Goal: Check status: Check status

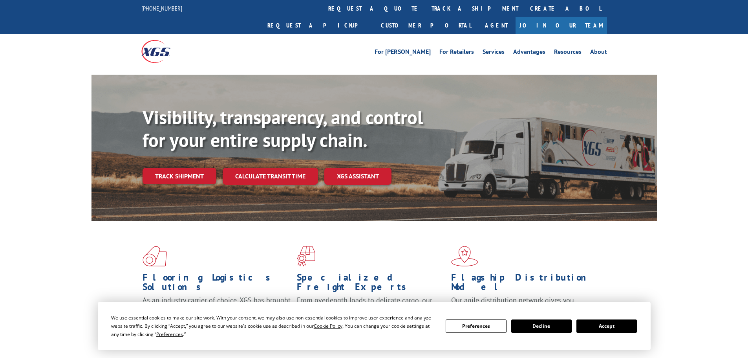
drag, startPoint x: 347, startPoint y: 16, endPoint x: 350, endPoint y: 11, distance: 6.0
click at [426, 16] on link "track a shipment" at bounding box center [475, 8] width 99 height 17
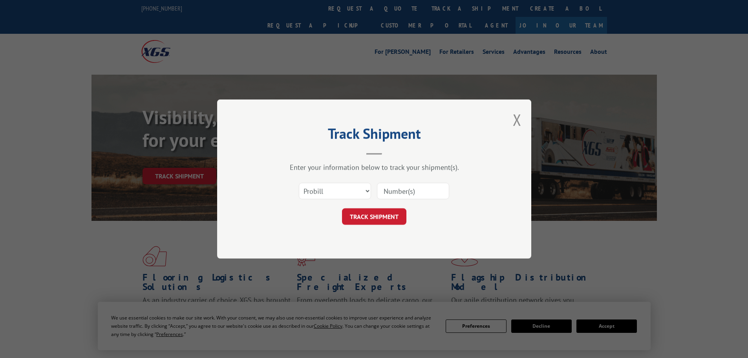
click at [350, 10] on div "Track Shipment Enter your information below to track your shipment(s). Select c…" at bounding box center [374, 179] width 748 height 358
paste input "17604653"
type input "17604653"
click at [374, 213] on button "TRACK SHIPMENT" at bounding box center [374, 216] width 64 height 16
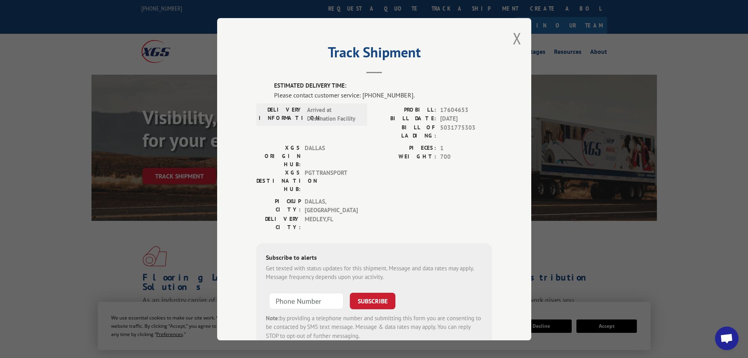
click at [444, 110] on span "17604653" at bounding box center [466, 109] width 52 height 9
copy span "17604653"
click at [518, 35] on button "Close modal" at bounding box center [517, 38] width 9 height 21
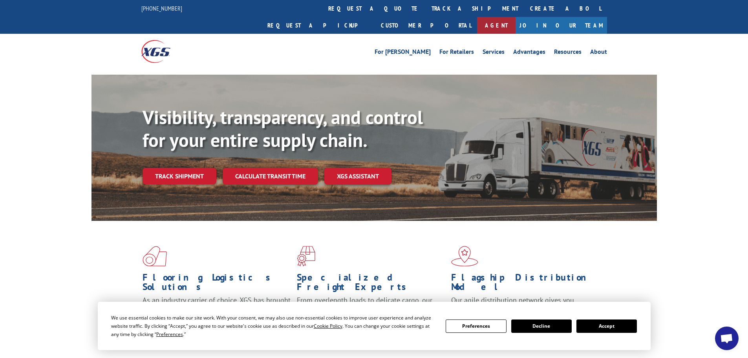
click at [516, 17] on link "Agent" at bounding box center [496, 25] width 38 height 17
click at [477, 17] on link "Customer Portal" at bounding box center [426, 25] width 102 height 17
click at [426, 6] on link "track a shipment" at bounding box center [475, 8] width 99 height 17
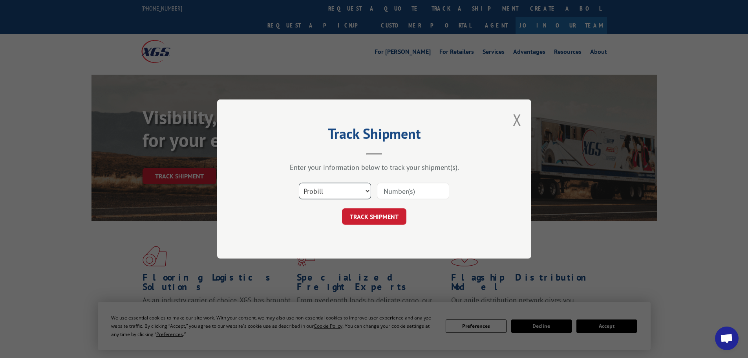
click at [341, 191] on select "Select category... Probill BOL PO" at bounding box center [335, 191] width 72 height 16
click at [401, 190] on input at bounding box center [413, 191] width 72 height 16
paste input "17604653"
type input "17604653"
click at [382, 210] on button "TRACK SHIPMENT" at bounding box center [374, 216] width 64 height 16
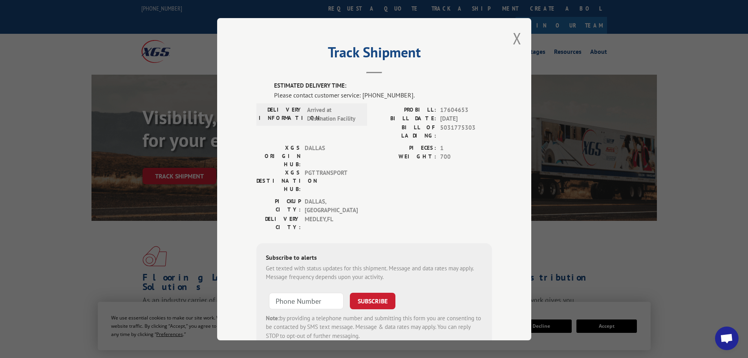
scroll to position [16, 0]
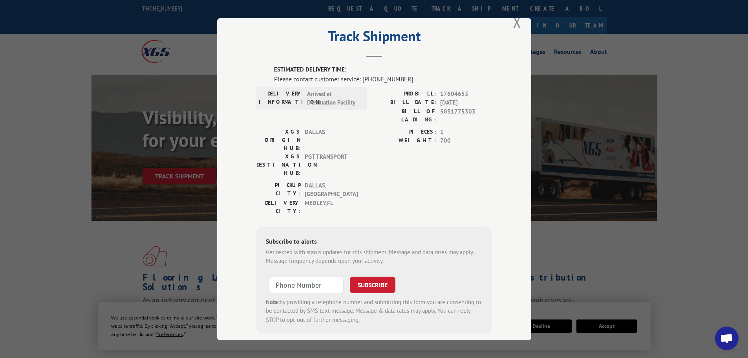
click at [450, 91] on span "17604653" at bounding box center [466, 93] width 52 height 9
copy span "17604653"
type input "+1 (___) ___-____"
click at [315, 276] on input "+1 (___) ___-____" at bounding box center [306, 284] width 75 height 16
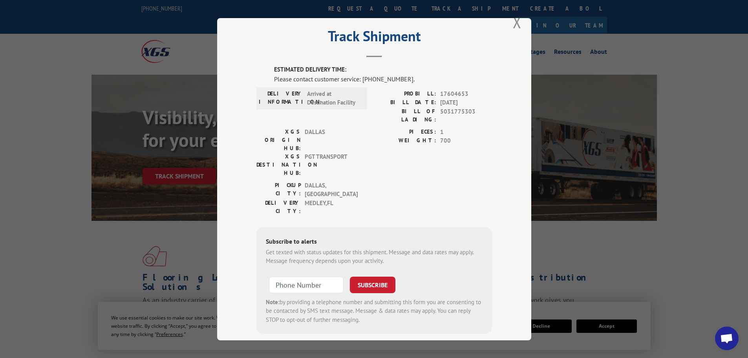
click at [406, 236] on div "Subscribe to alerts" at bounding box center [374, 241] width 217 height 11
click at [513, 24] on button "Close modal" at bounding box center [517, 22] width 9 height 21
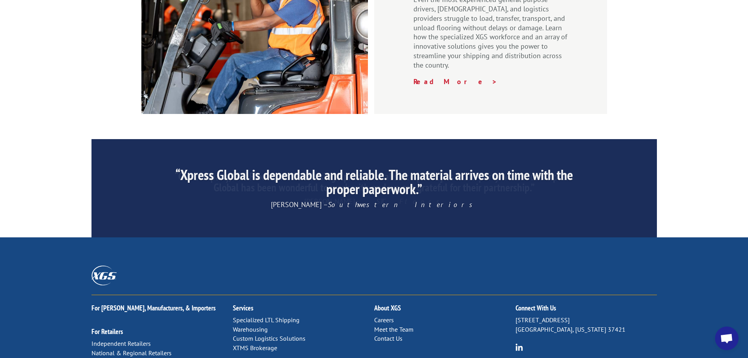
scroll to position [1197, 0]
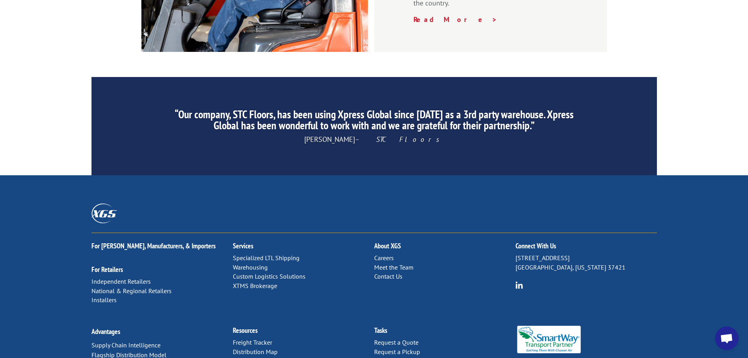
click at [535, 242] on h2 "Connect With Us" at bounding box center [586, 247] width 141 height 11
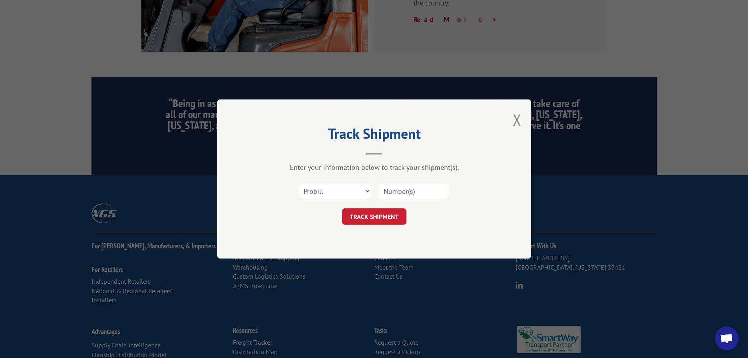
scroll to position [0, 0]
click at [521, 296] on div "Track Shipment Enter your information below to track your shipment(s). Select c…" at bounding box center [374, 179] width 748 height 358
click at [524, 110] on div "Track Shipment Enter your information below to track your shipment(s). Select c…" at bounding box center [374, 178] width 314 height 159
click at [518, 114] on button "Close modal" at bounding box center [517, 119] width 9 height 21
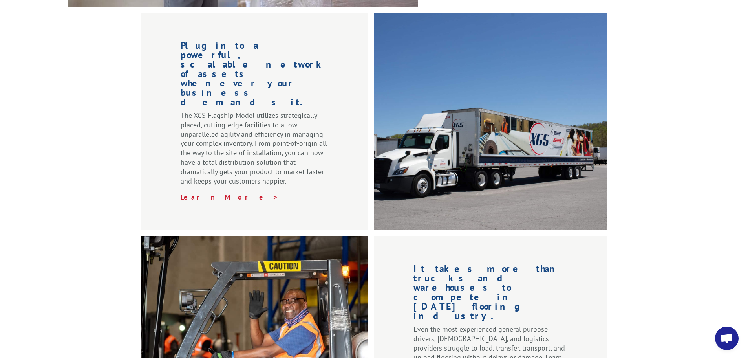
scroll to position [804, 0]
